Goal: Task Accomplishment & Management: Use online tool/utility

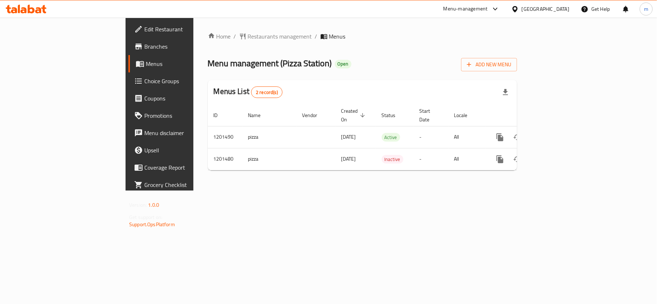
click at [128, 87] on link "Choice Groups" at bounding box center [181, 80] width 107 height 17
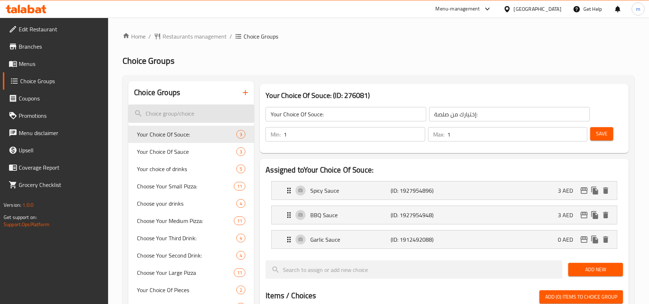
click at [183, 107] on input "search" at bounding box center [191, 114] width 126 height 18
paste input "Your Choice Of Sauce"
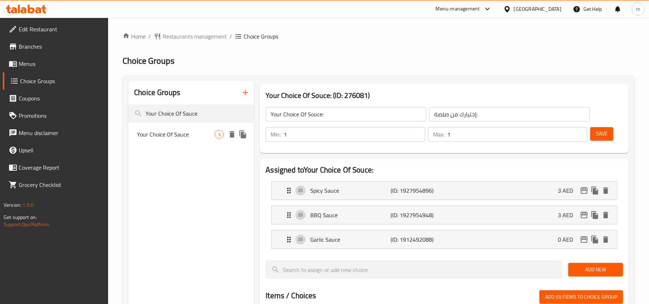
type input "Your Choice Of Sauce"
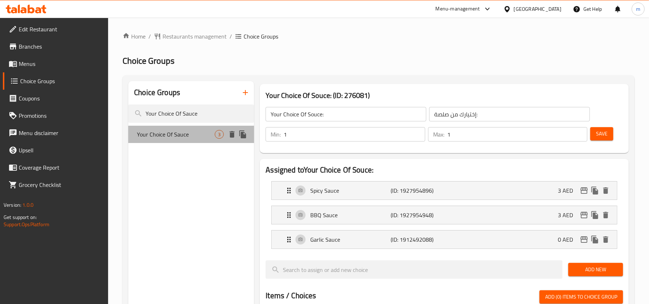
click at [172, 139] on span "Your Choice Of Sauce" at bounding box center [176, 134] width 78 height 9
type input "Your Choice Of Sauce"
type input "إختيارك من صلصة"
type input "0"
type input "3"
